Goal: Find specific page/section: Find specific page/section

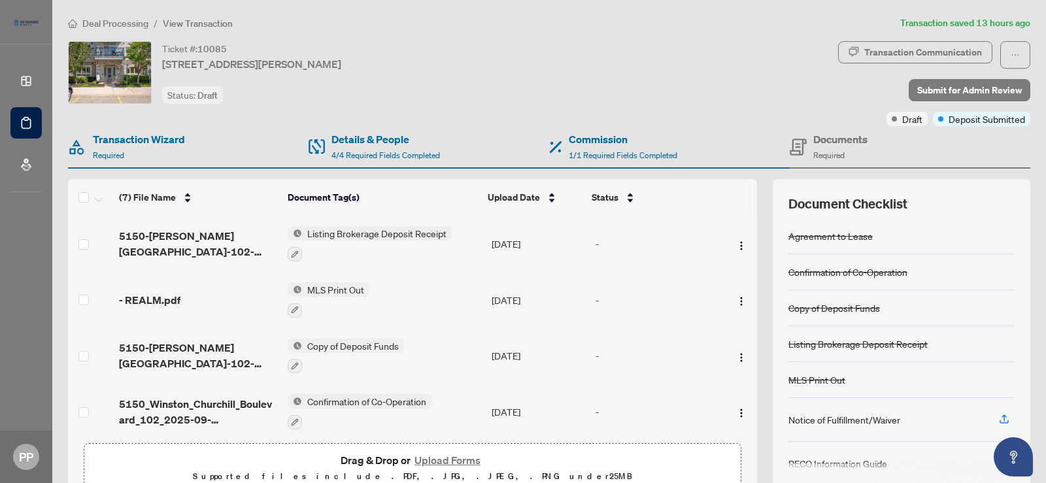
scroll to position [57, 0]
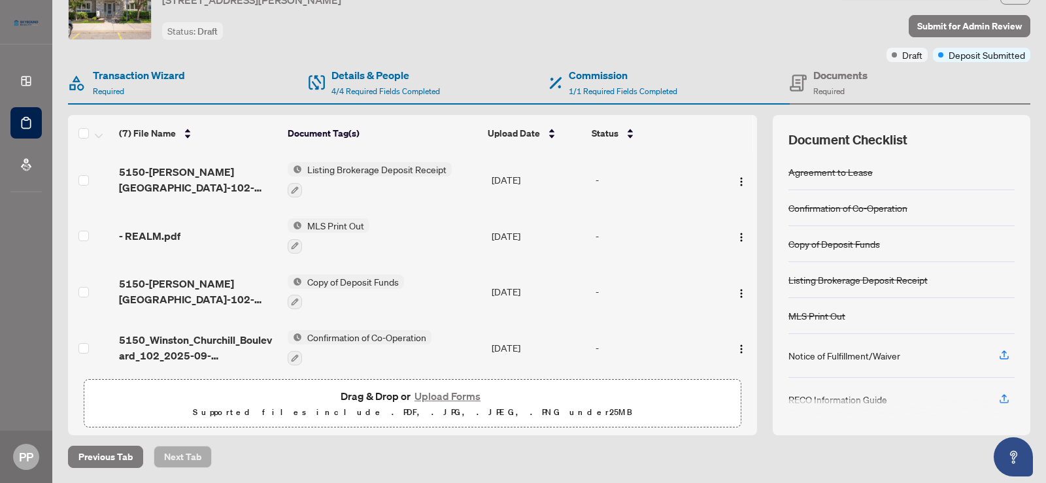
click at [867, 395] on div "RECO Information Guide" at bounding box center [838, 399] width 99 height 14
click at [999, 393] on icon "button" at bounding box center [1005, 399] width 12 height 12
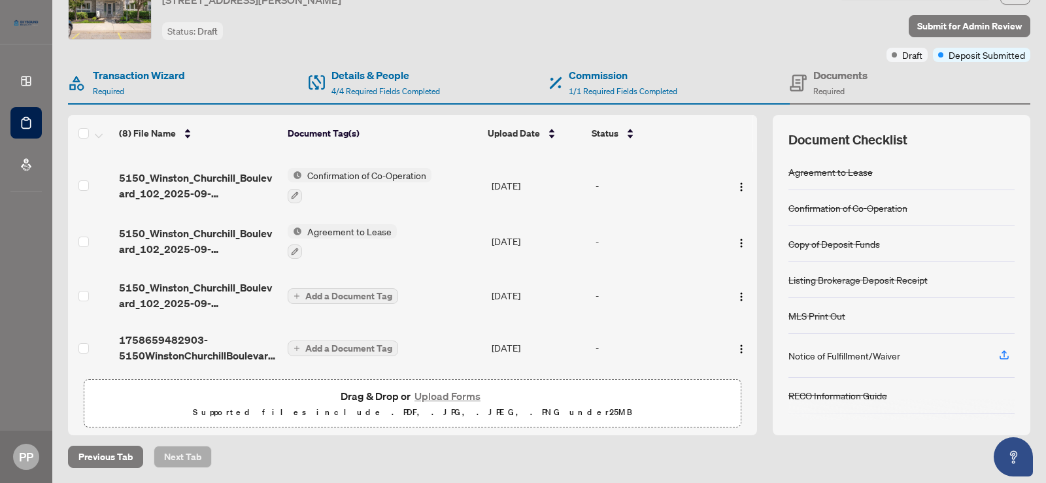
scroll to position [0, 0]
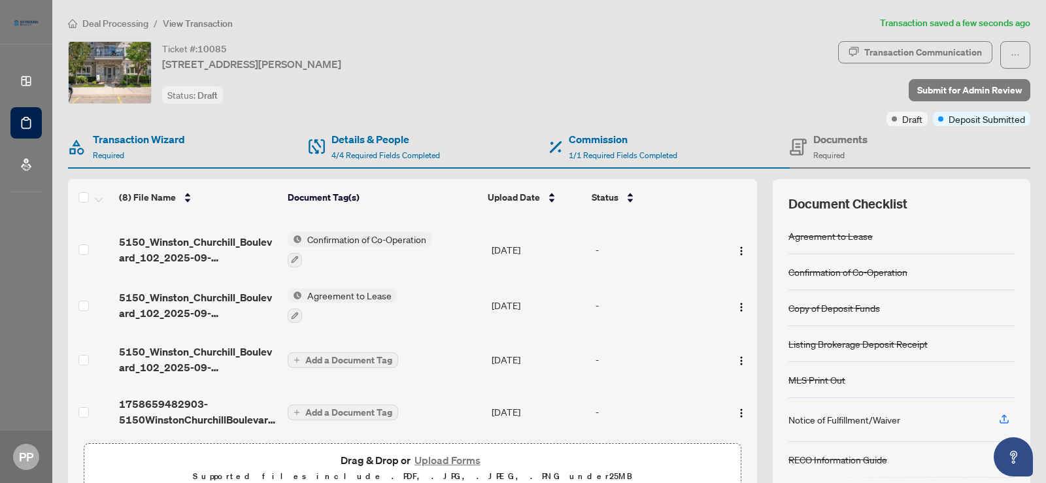
click at [827, 142] on h4 "Documents" at bounding box center [841, 139] width 54 height 16
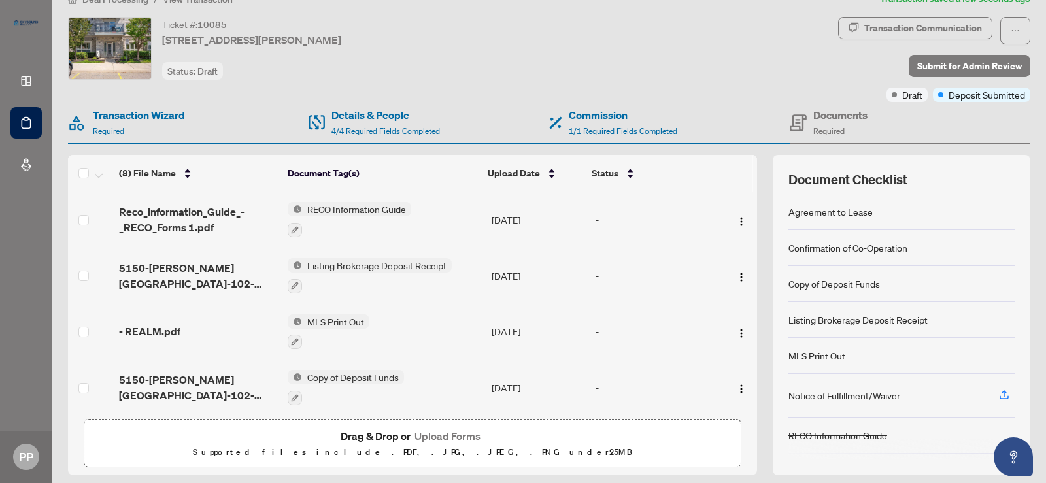
scroll to position [25, 0]
click at [999, 394] on icon "button" at bounding box center [1005, 394] width 12 height 12
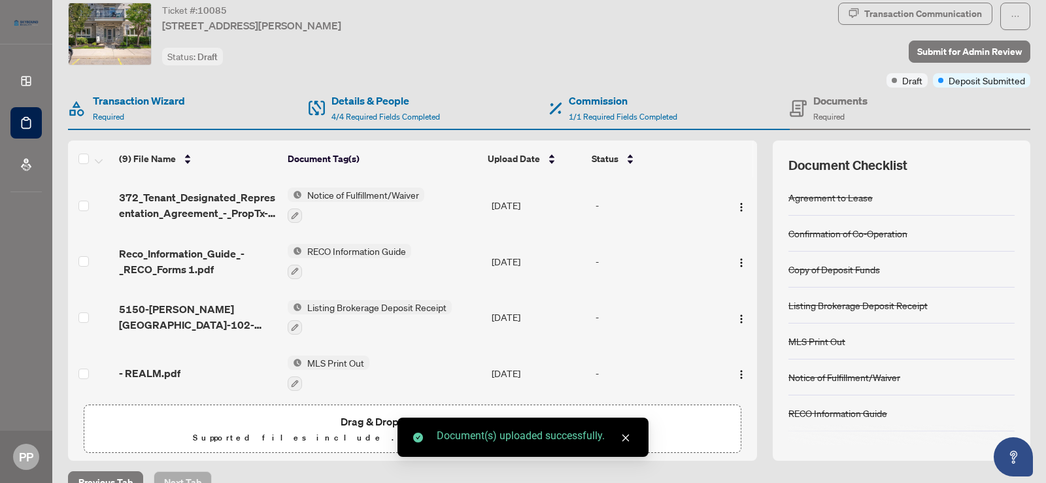
scroll to position [64, 0]
